Goal: Information Seeking & Learning: Learn about a topic

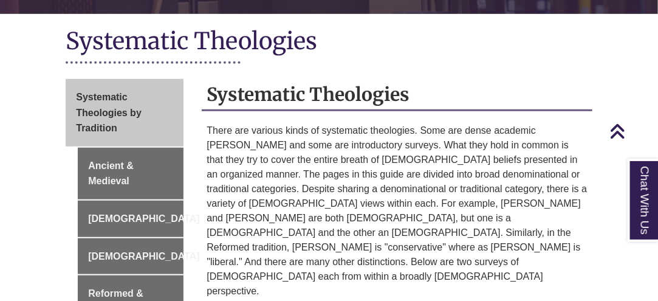
scroll to position [352, 0]
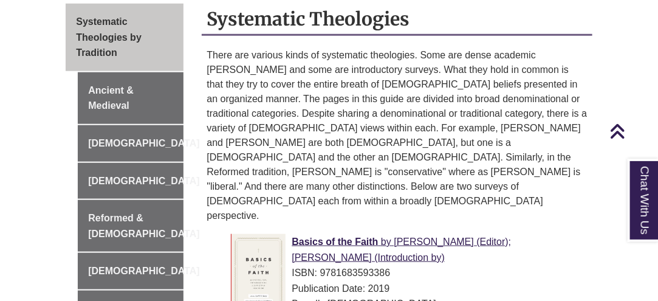
drag, startPoint x: 666, startPoint y: 35, endPoint x: 666, endPoint y: 99, distance: 63.8
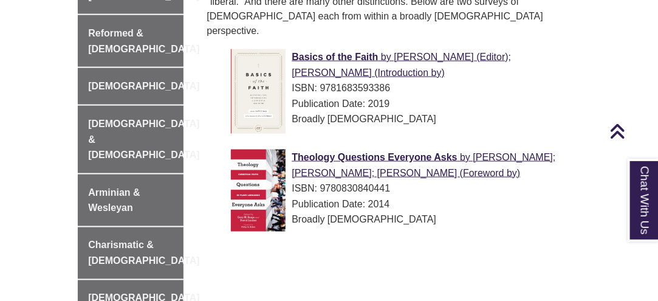
scroll to position [531, 0]
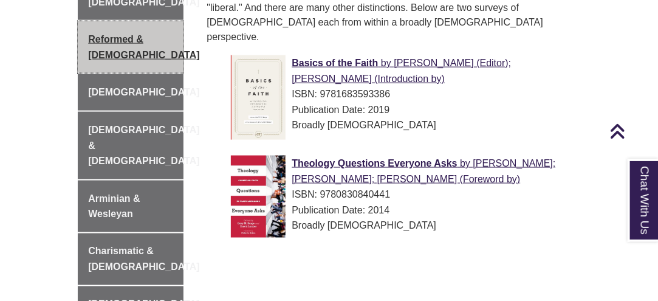
click at [134, 41] on link "Reformed & [DEMOGRAPHIC_DATA]" at bounding box center [131, 47] width 106 height 52
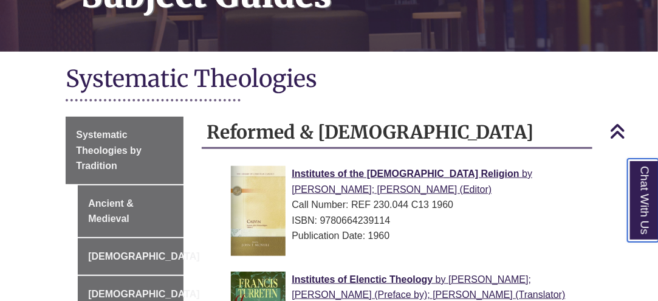
scroll to position [314, 0]
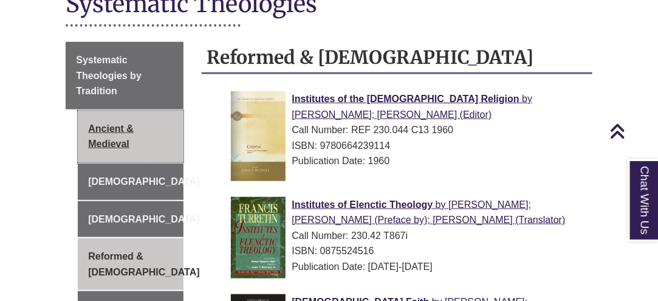
click at [120, 124] on link "Ancient & Medieval" at bounding box center [131, 137] width 106 height 52
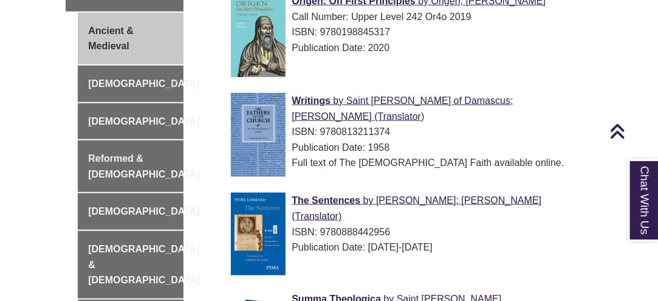
scroll to position [404, 0]
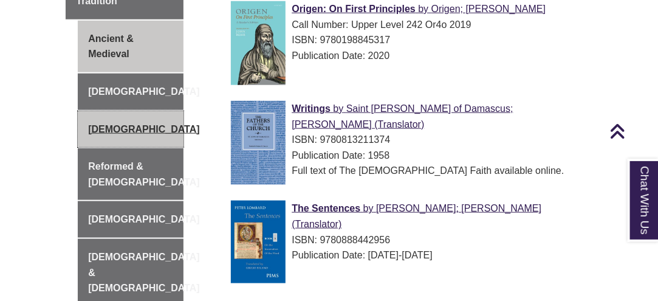
click at [136, 111] on link "[DEMOGRAPHIC_DATA]" at bounding box center [131, 129] width 106 height 36
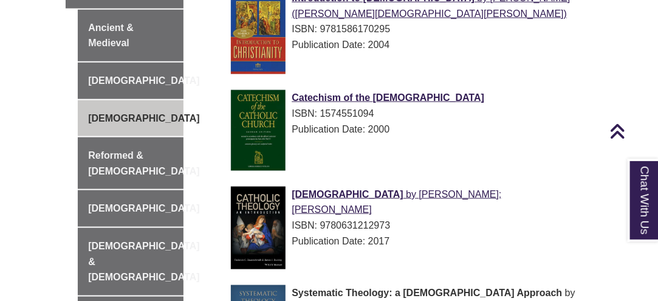
scroll to position [413, 0]
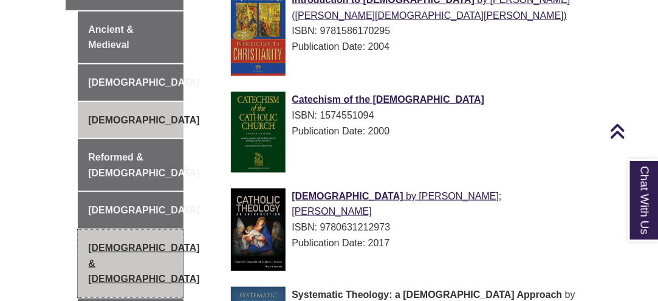
click at [135, 230] on link "[DEMOGRAPHIC_DATA] & [DEMOGRAPHIC_DATA]" at bounding box center [131, 263] width 106 height 67
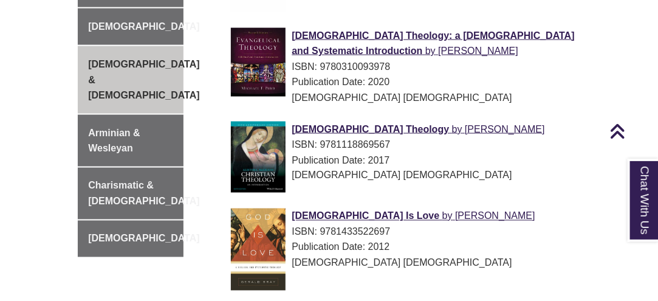
scroll to position [606, 0]
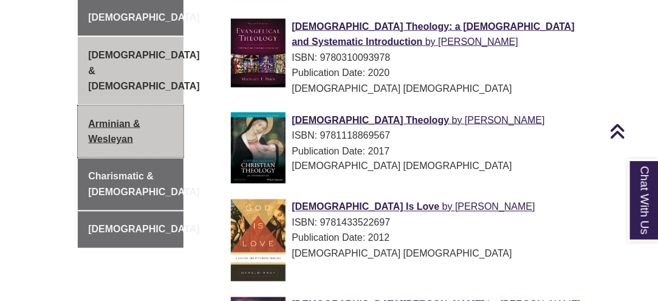
click at [109, 106] on link "Arminian & Wesleyan" at bounding box center [131, 132] width 106 height 52
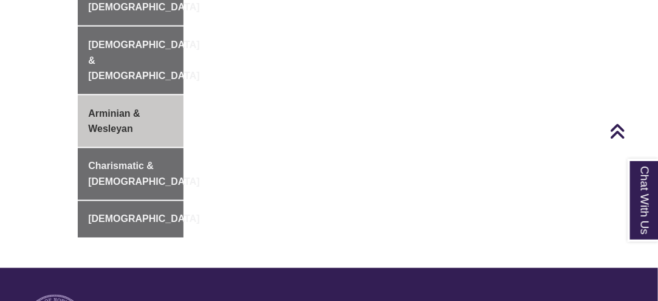
scroll to position [620, 0]
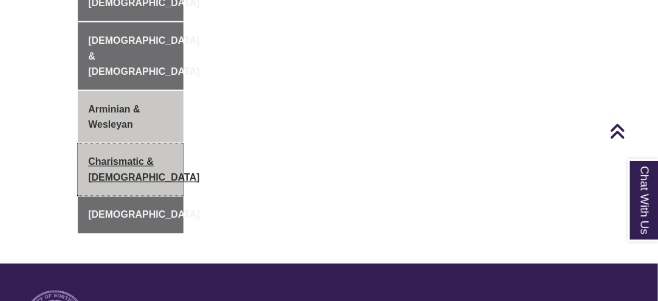
click at [131, 148] on link "Charismatic & [DEMOGRAPHIC_DATA]" at bounding box center [131, 170] width 106 height 52
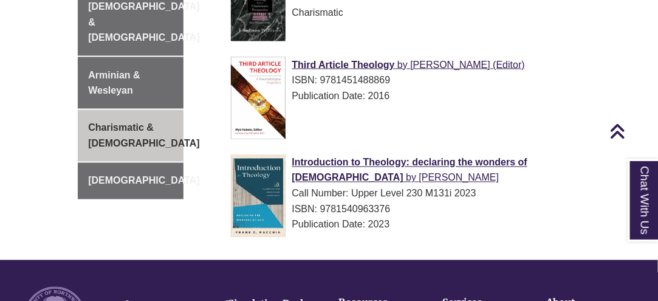
scroll to position [674, 0]
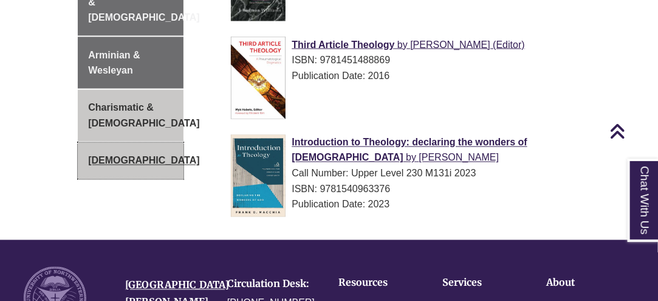
click at [97, 143] on link "[DEMOGRAPHIC_DATA]" at bounding box center [131, 161] width 106 height 36
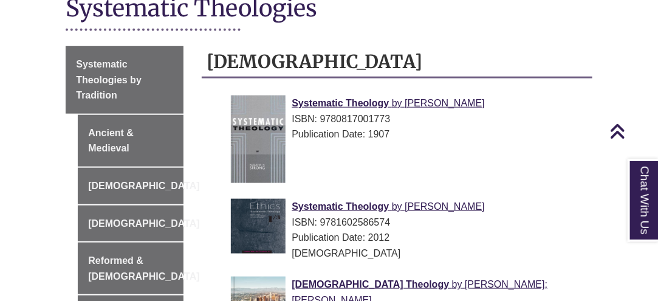
scroll to position [26, 0]
